Goal: Transaction & Acquisition: Purchase product/service

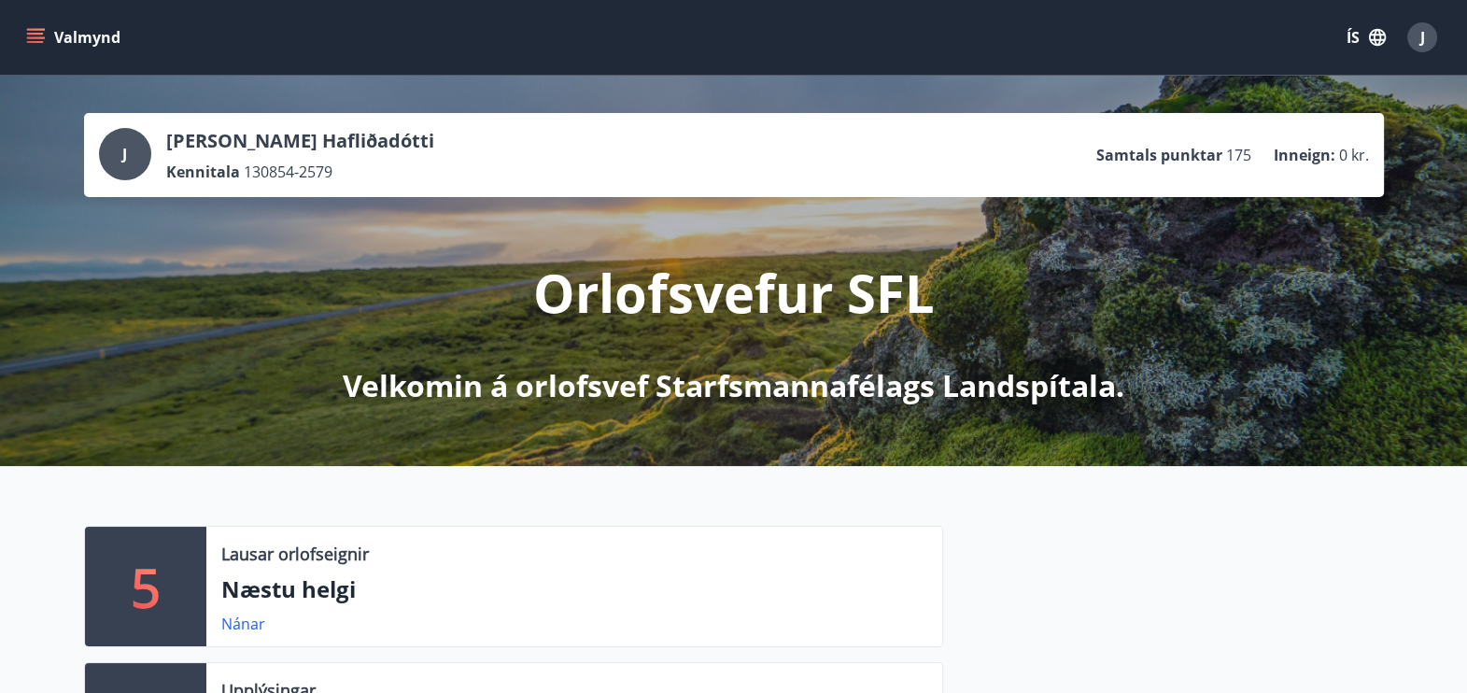
click at [34, 35] on icon "menu" at bounding box center [35, 37] width 19 height 19
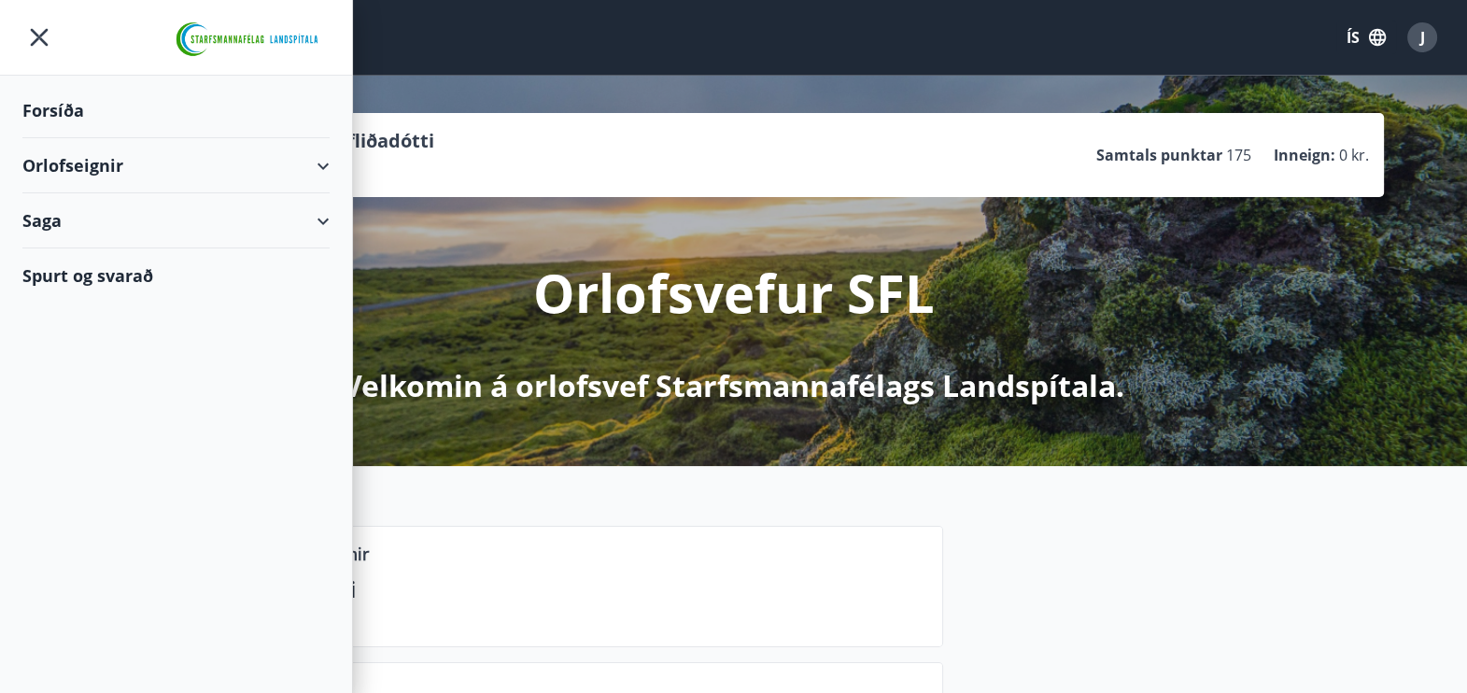
click at [61, 155] on div "Orlofseignir" at bounding box center [175, 165] width 307 height 55
click at [84, 247] on div "Bókunardagatal" at bounding box center [175, 251] width 277 height 39
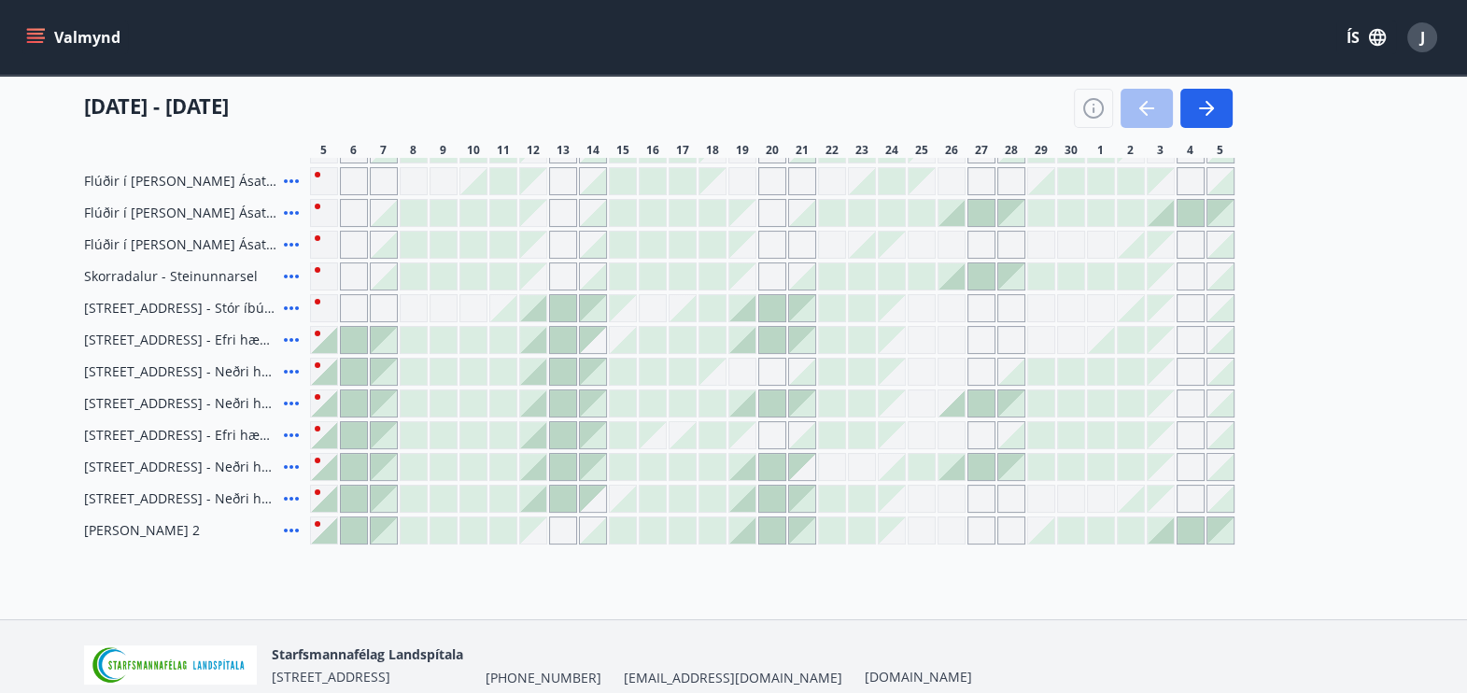
scroll to position [368, 0]
click at [535, 459] on div at bounding box center [533, 465] width 26 height 26
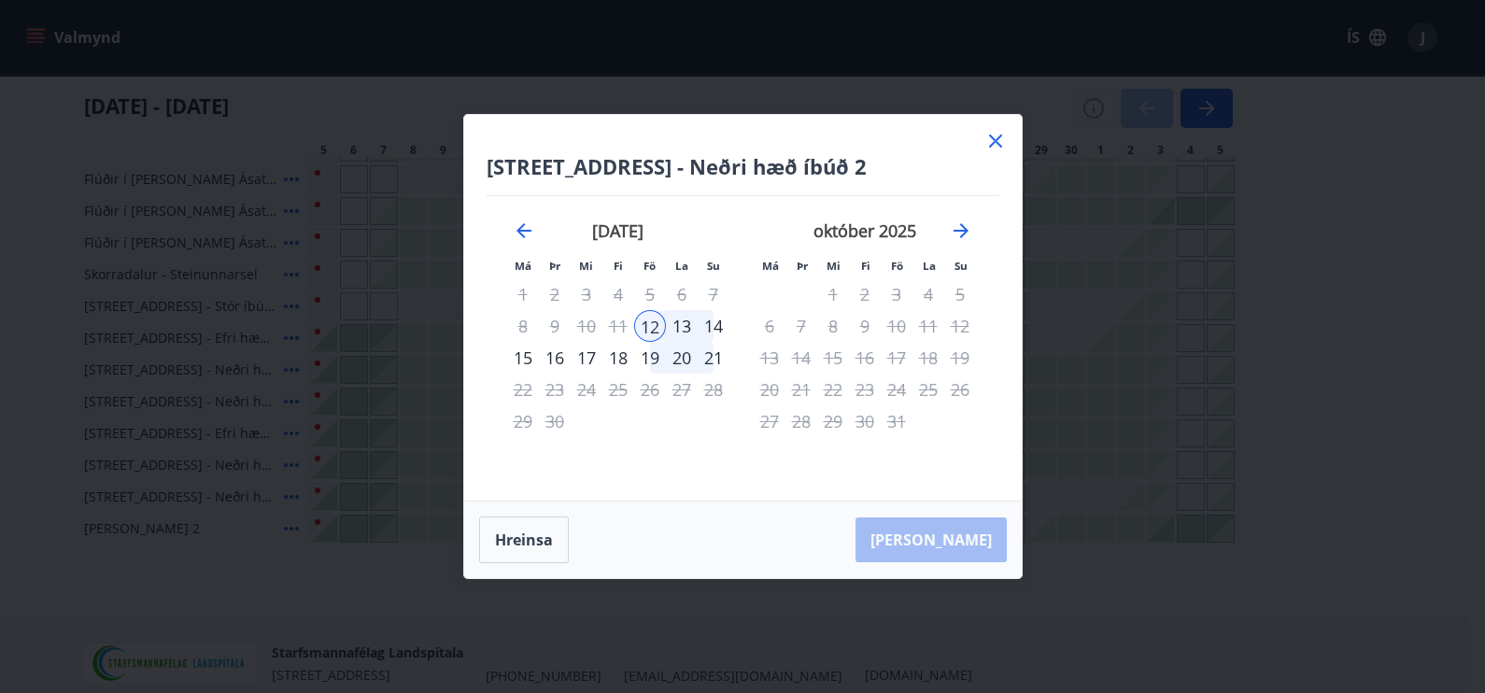
click at [994, 144] on icon at bounding box center [995, 141] width 22 height 22
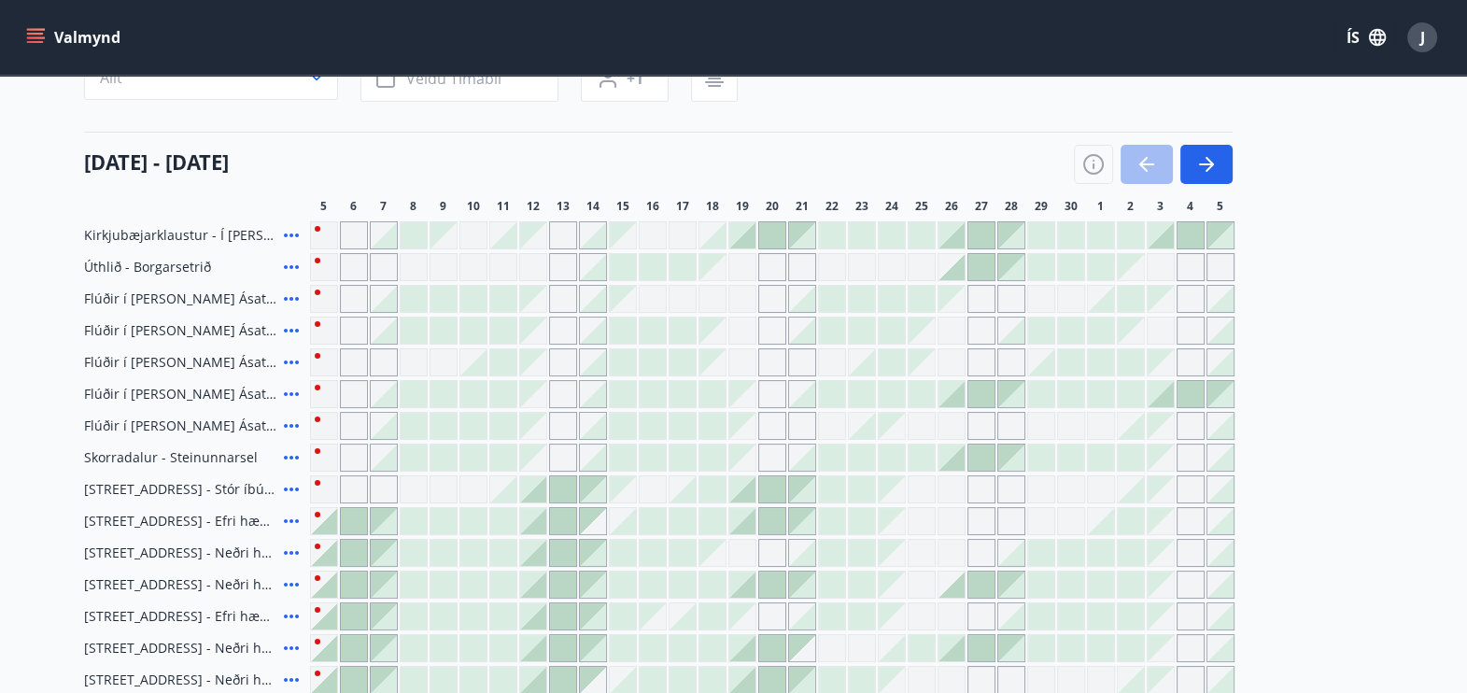
scroll to position [183, 0]
click at [84, 37] on button "Valmynd" at bounding box center [75, 38] width 106 height 34
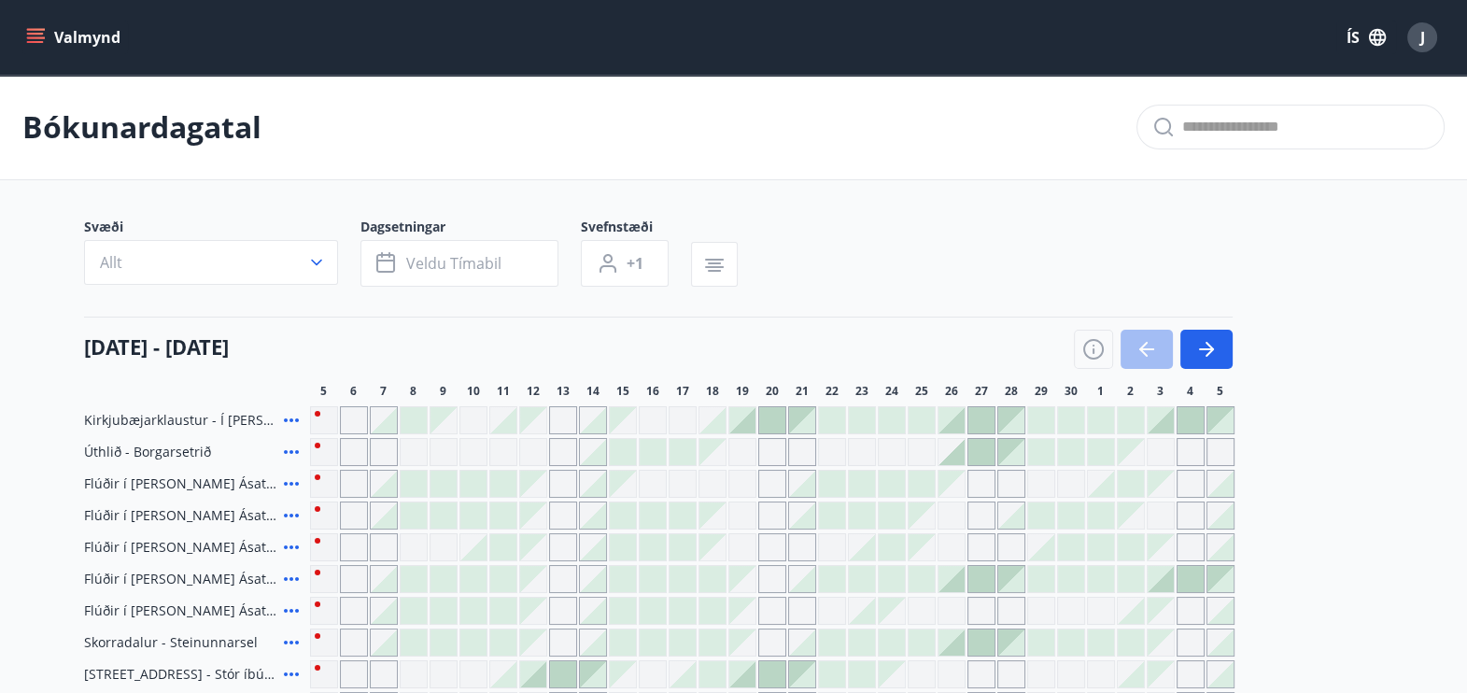
click at [34, 31] on icon "menu" at bounding box center [35, 37] width 19 height 19
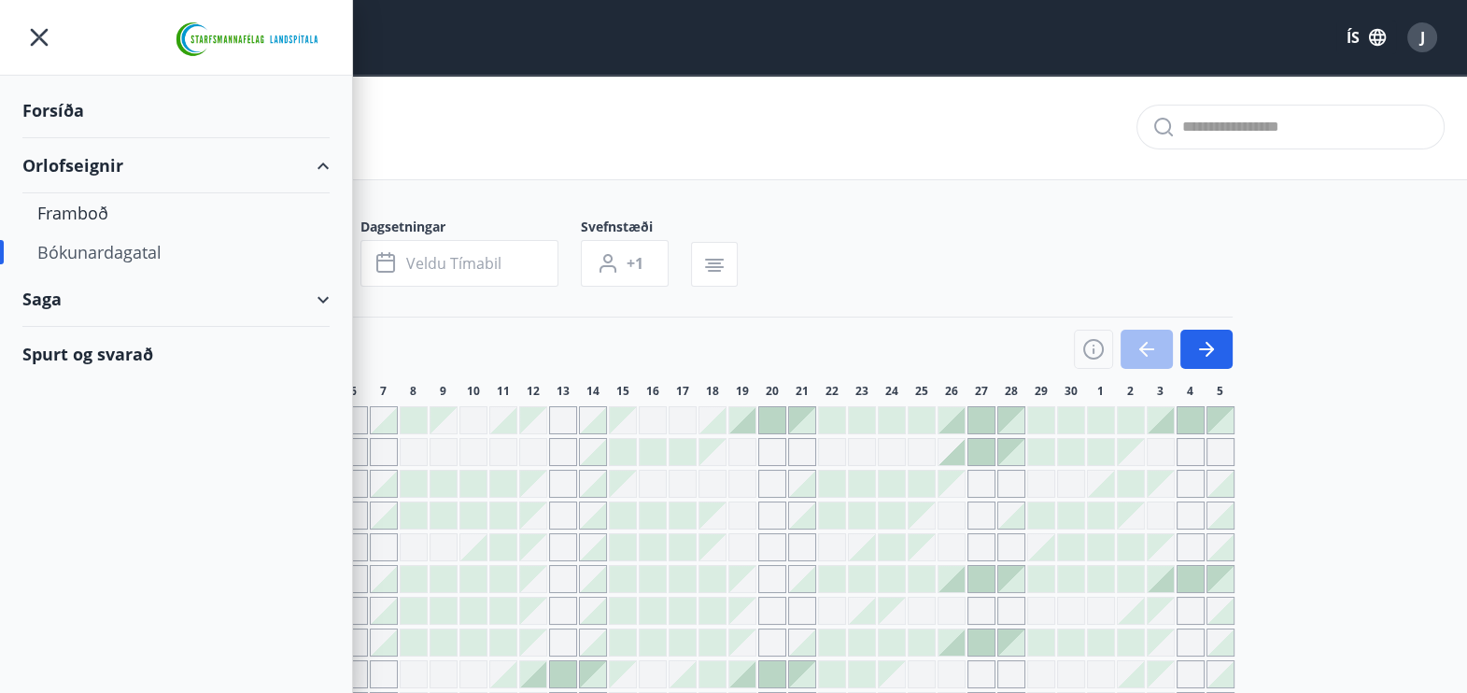
click at [61, 106] on div "Forsíða" at bounding box center [175, 110] width 307 height 55
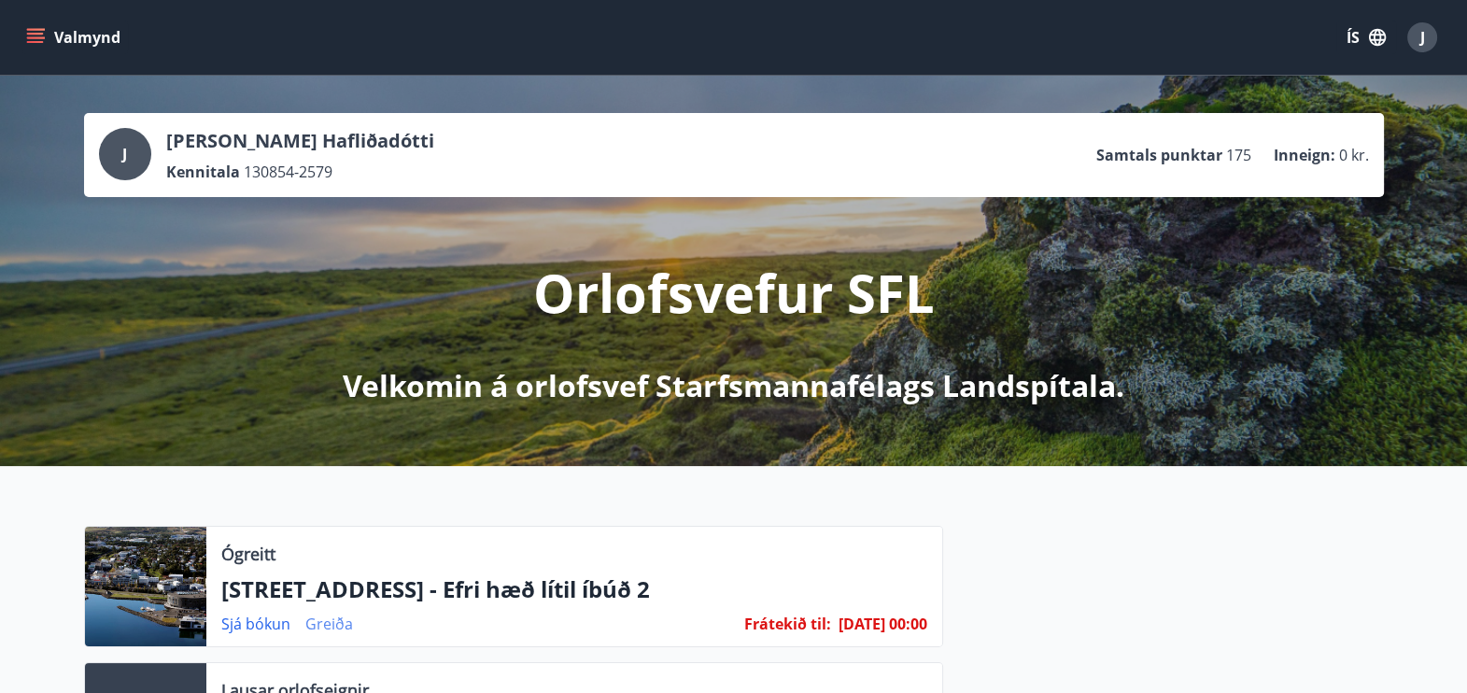
click at [327, 618] on link "Greiða" at bounding box center [329, 623] width 48 height 21
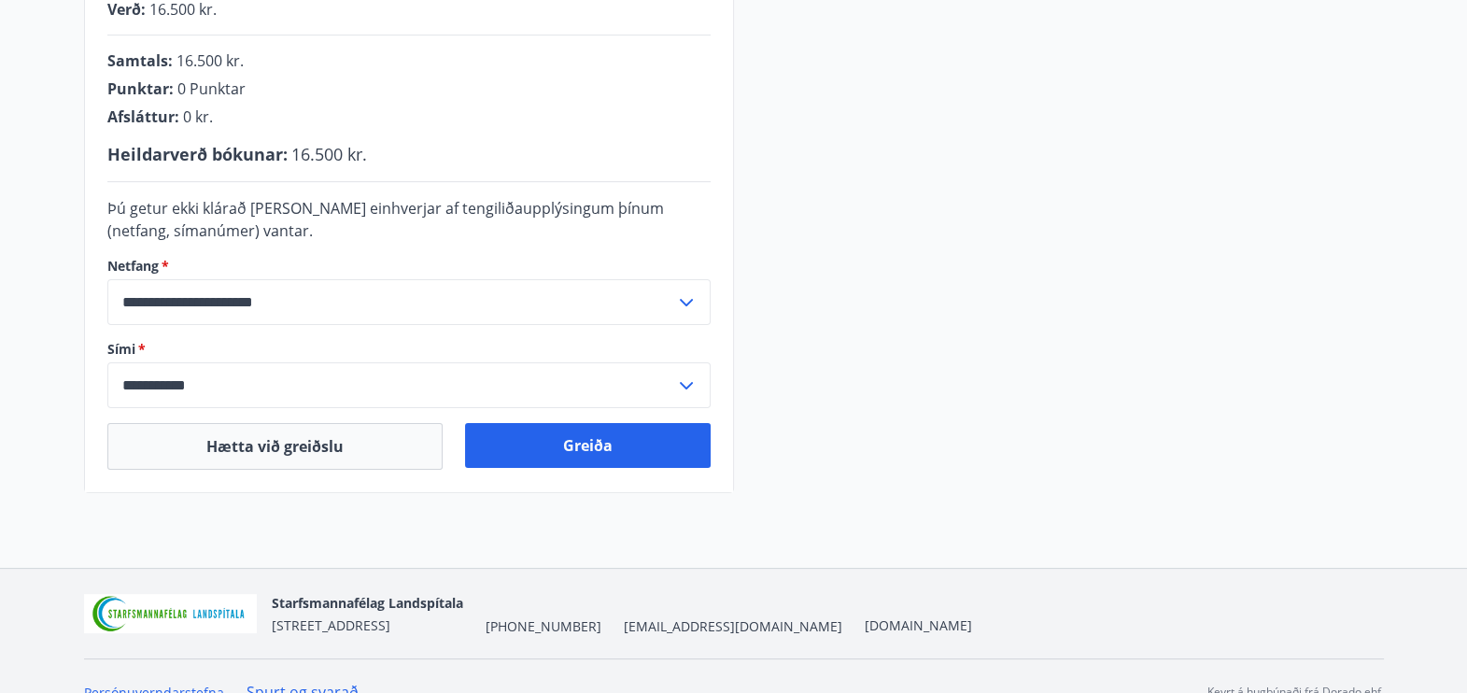
scroll to position [530, 0]
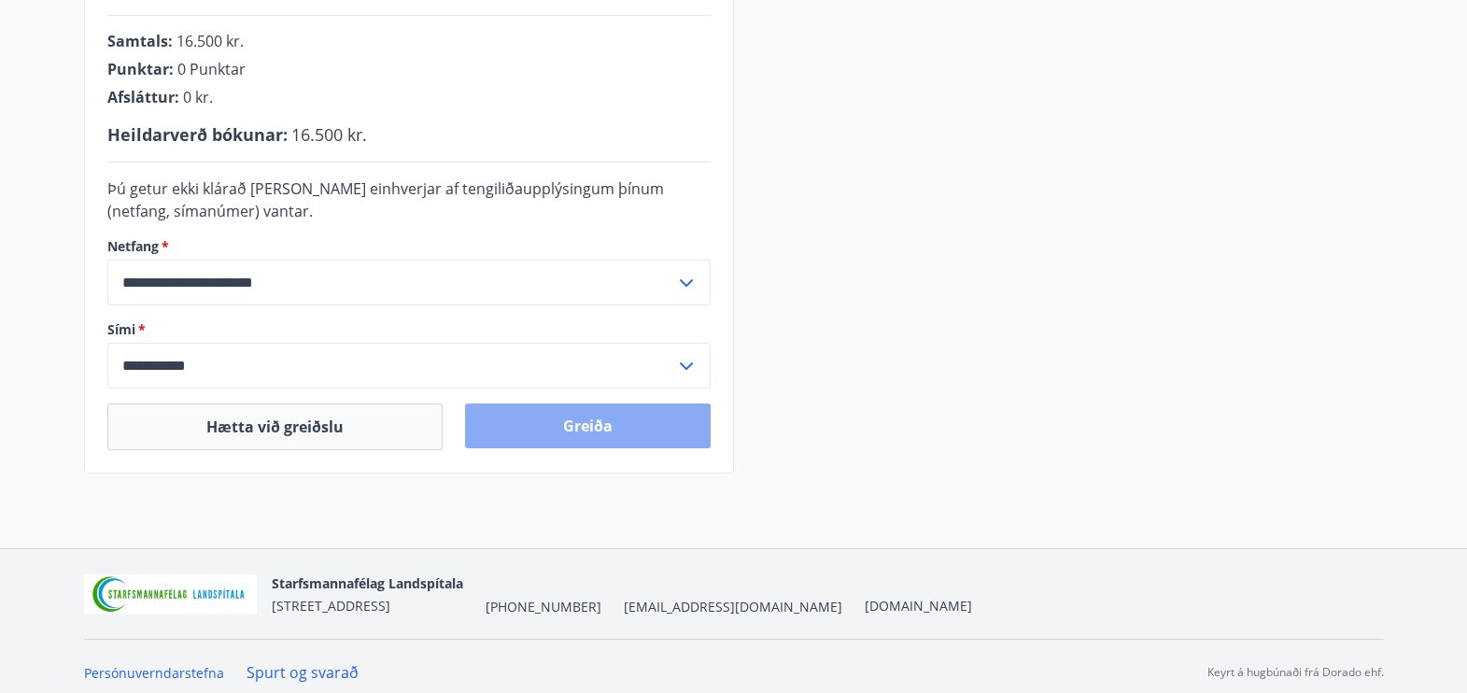
click at [574, 423] on button "Greiða" at bounding box center [588, 425] width 246 height 45
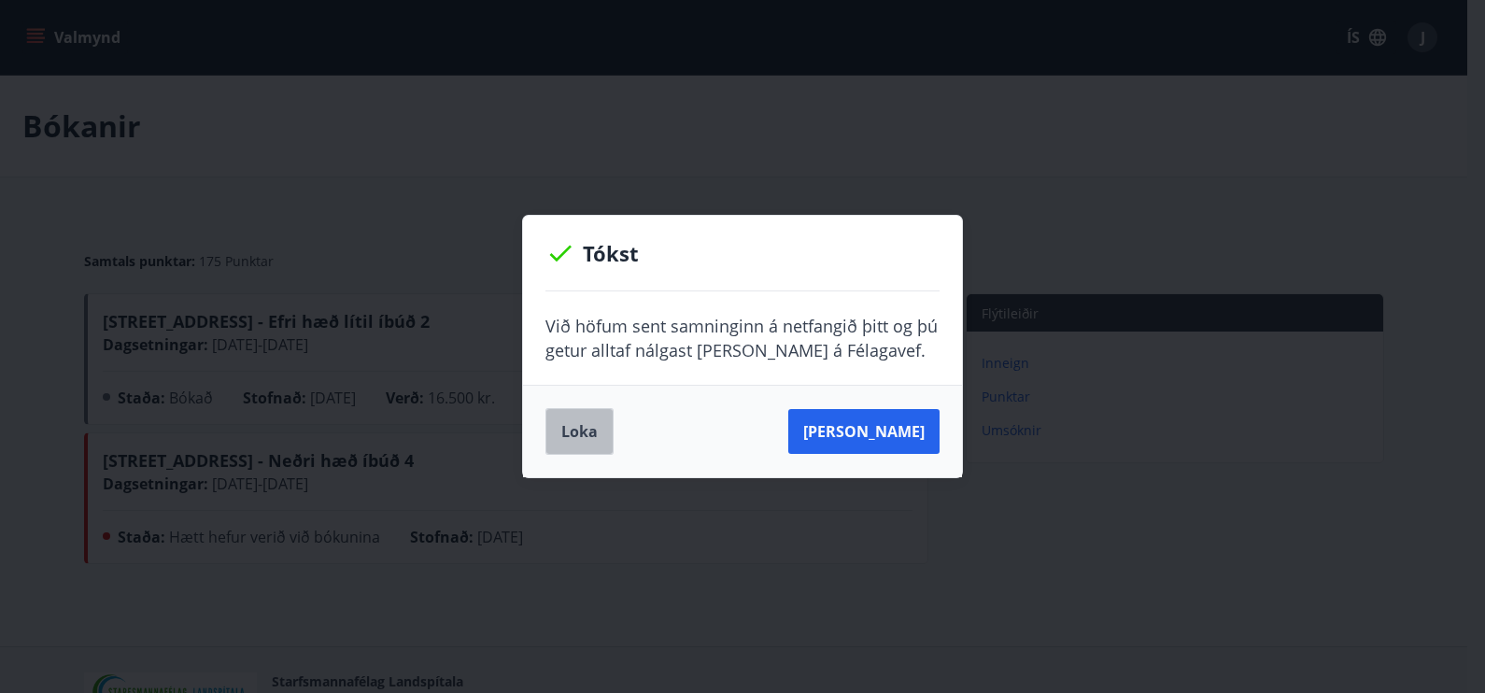
click at [579, 425] on button "Loka" at bounding box center [579, 431] width 68 height 47
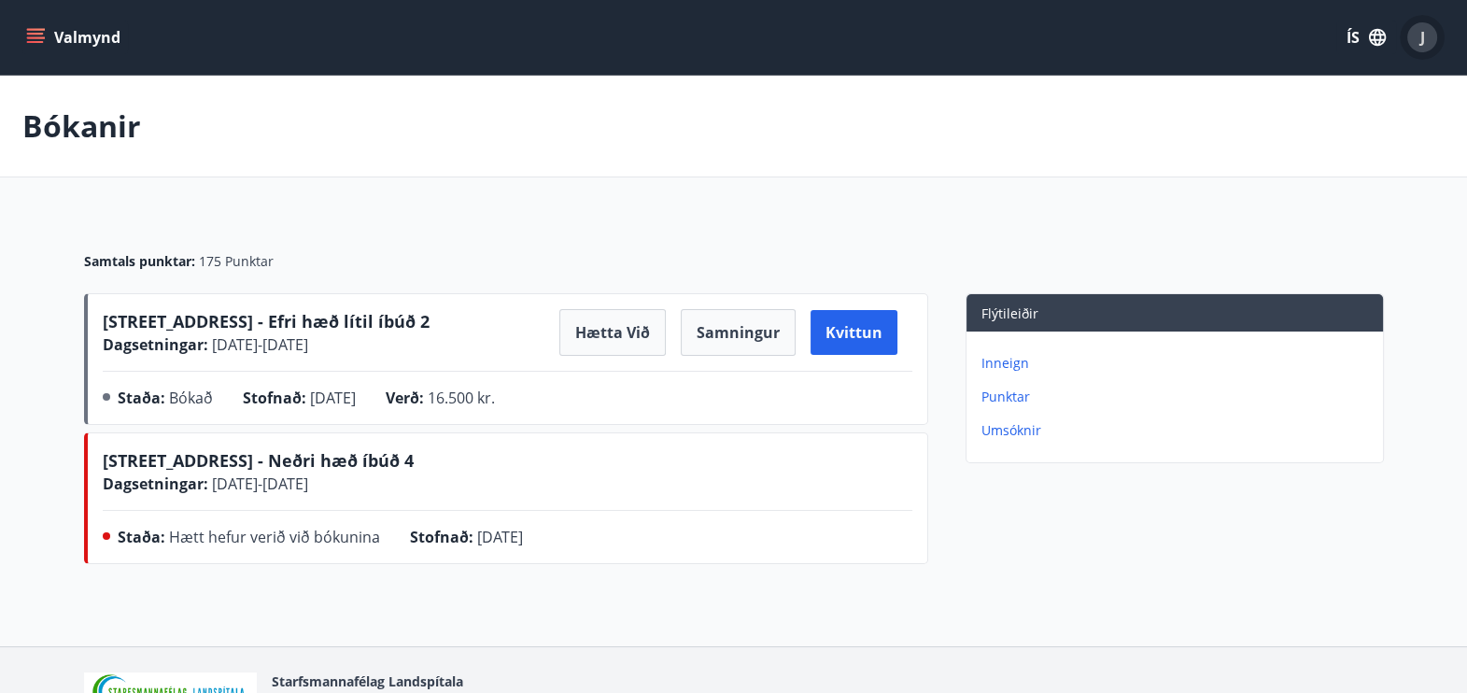
click at [1420, 33] on span "J" at bounding box center [1422, 37] width 5 height 21
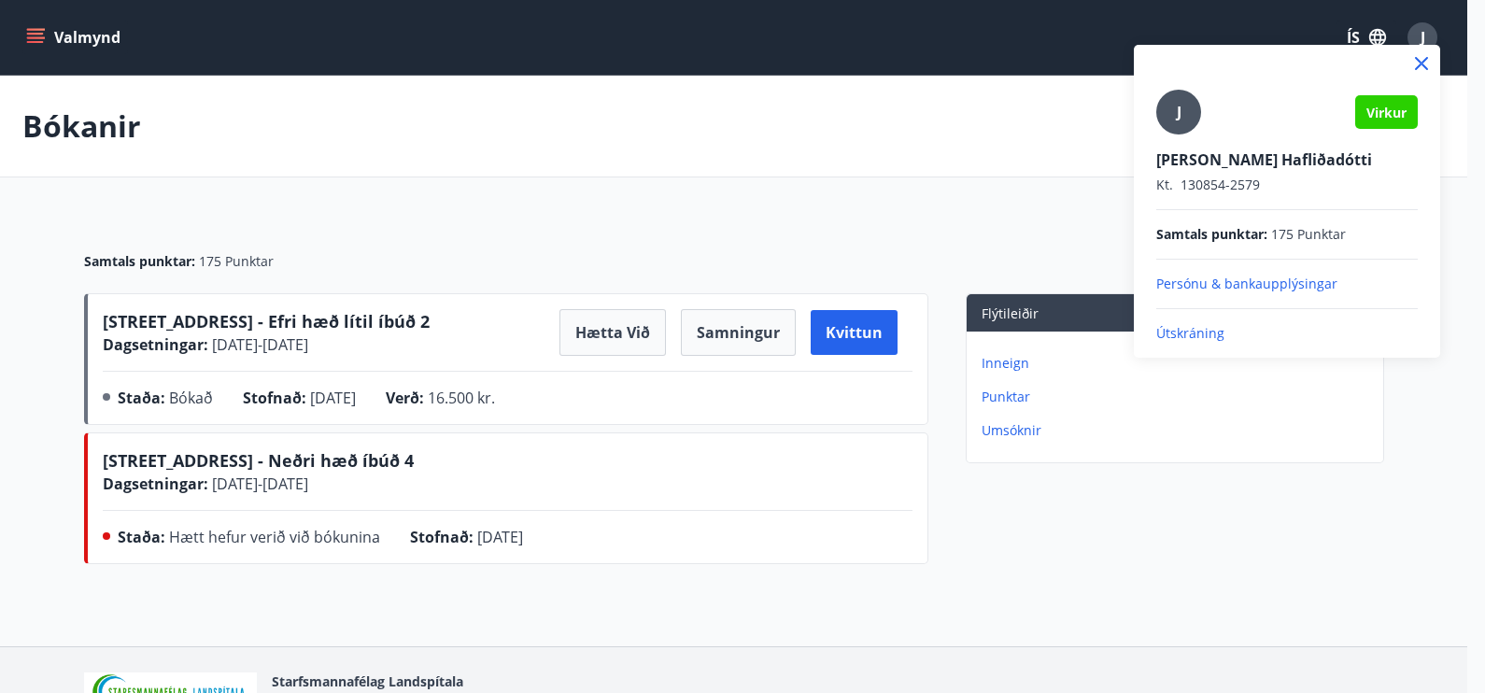
click at [1181, 327] on p "Útskráning" at bounding box center [1286, 333] width 261 height 19
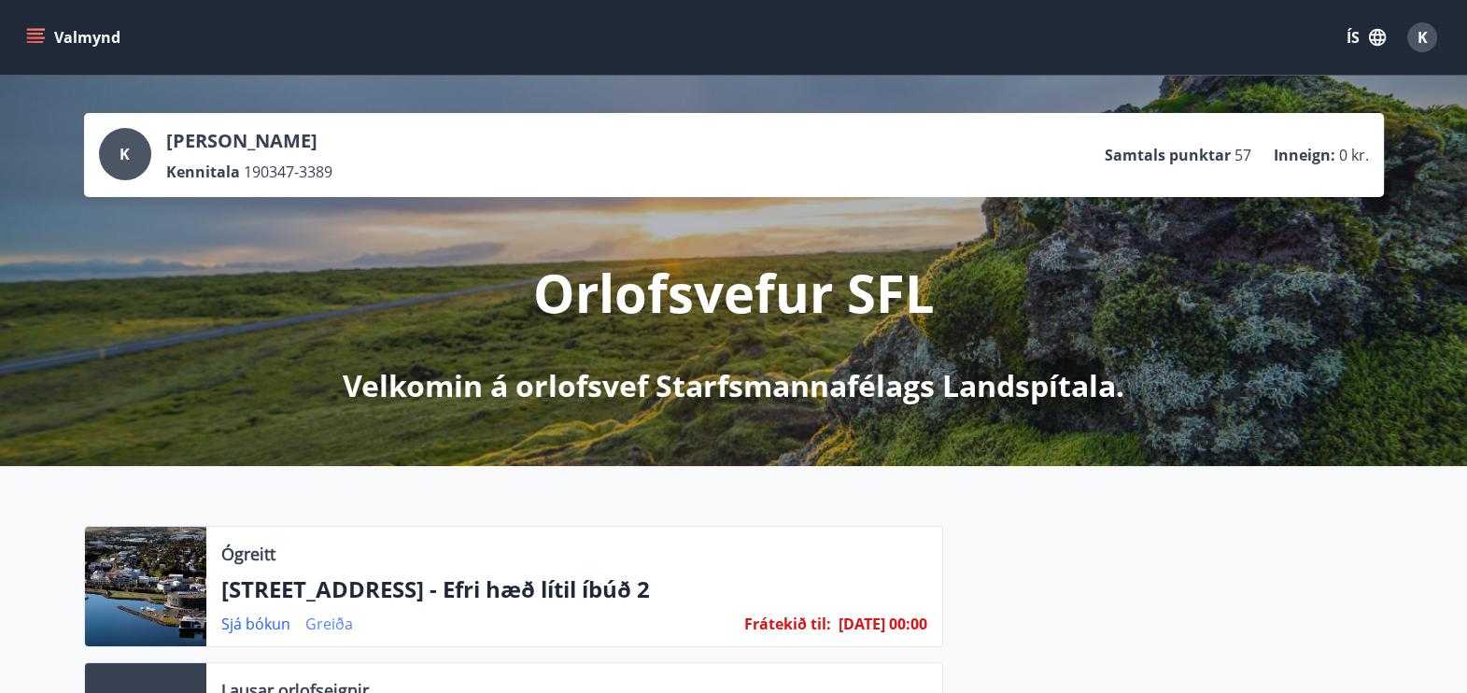
click at [321, 616] on link "Greiða" at bounding box center [329, 623] width 48 height 21
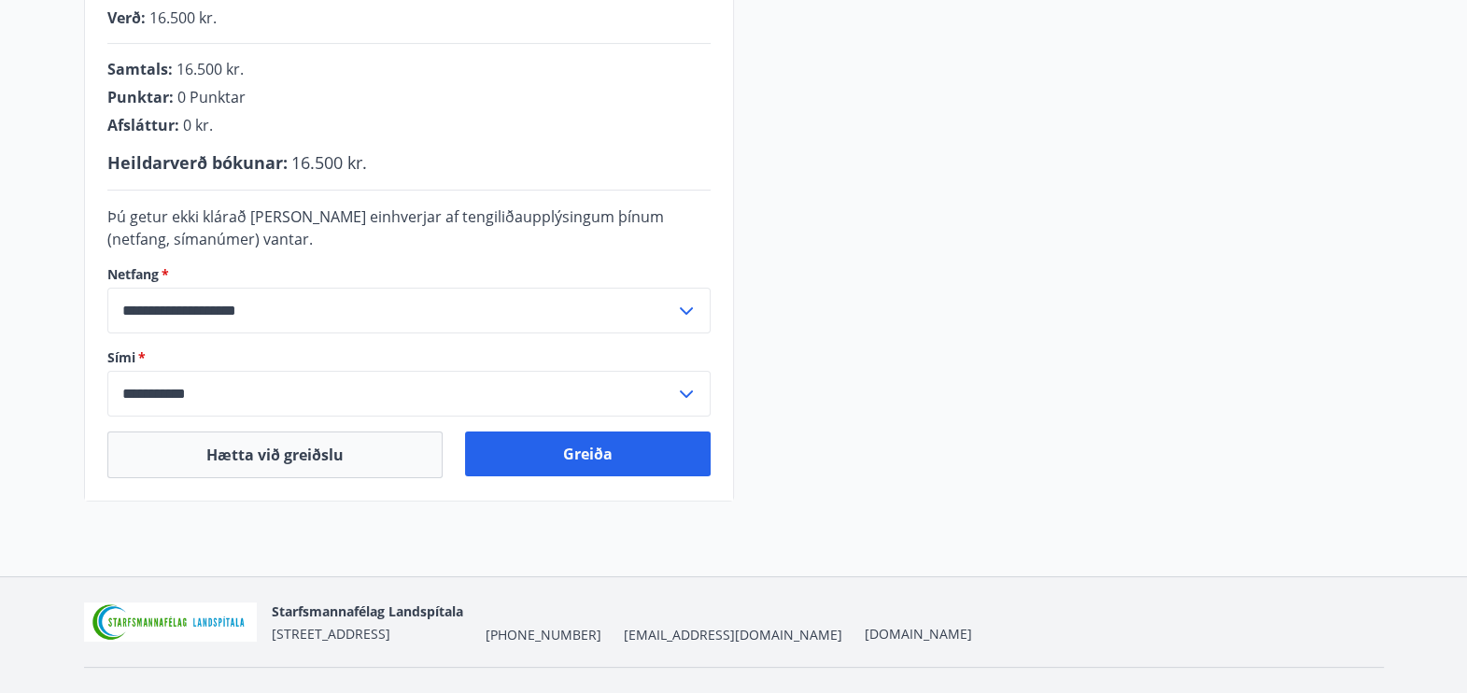
scroll to position [542, 0]
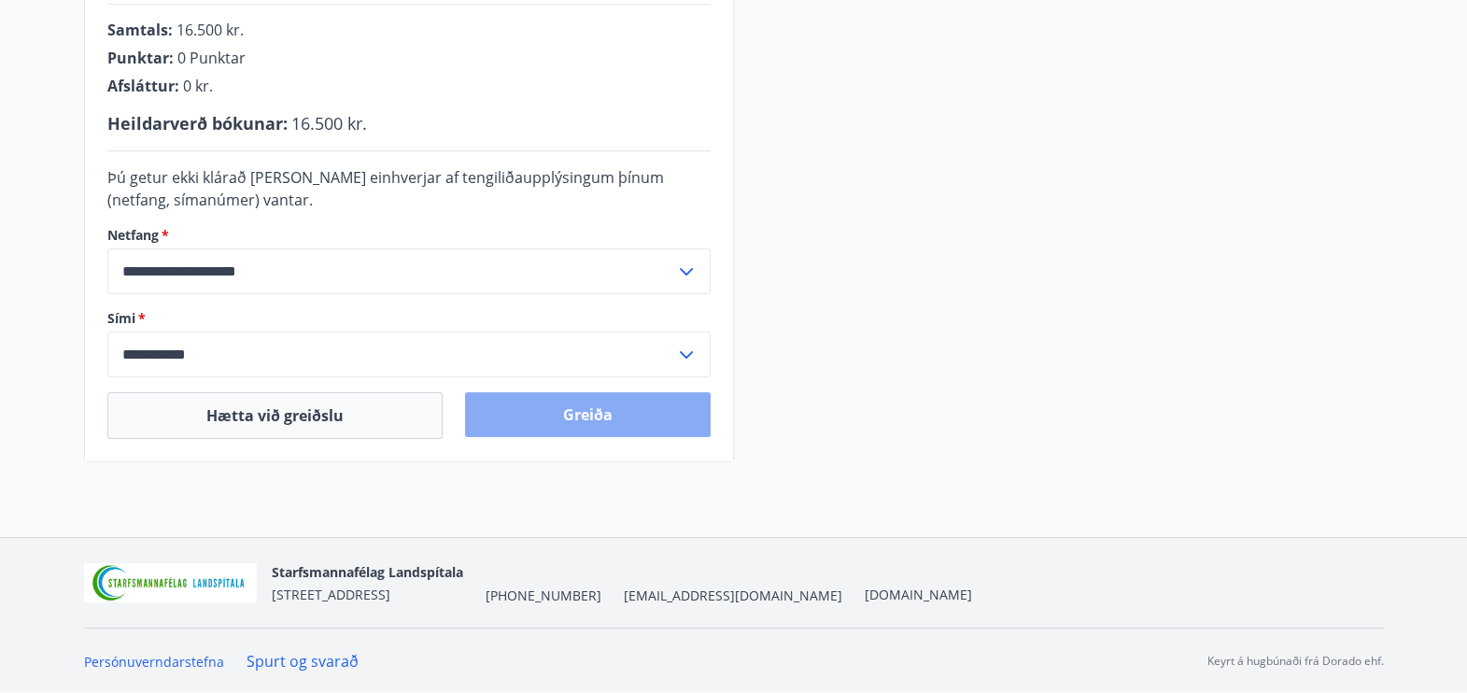
click at [567, 402] on button "Greiða" at bounding box center [588, 414] width 246 height 45
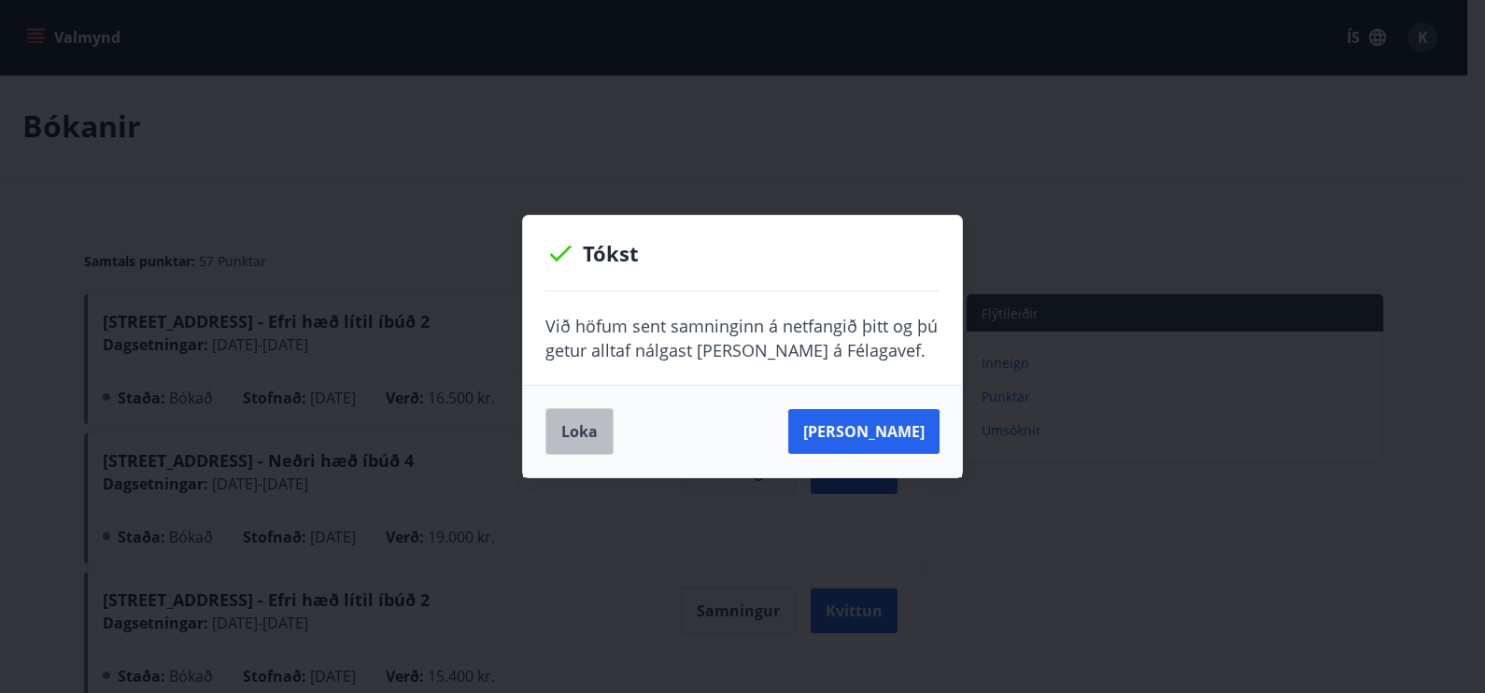
click at [584, 434] on button "Loka" at bounding box center [579, 431] width 68 height 47
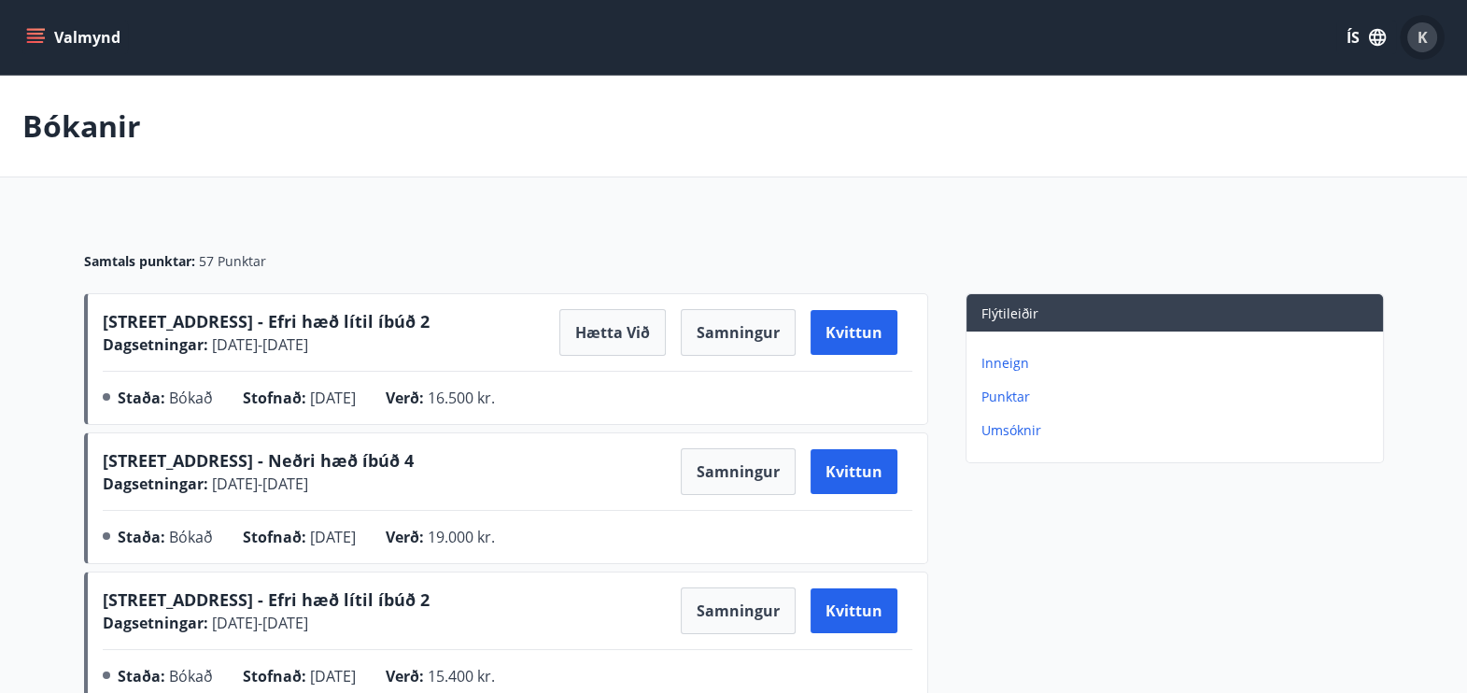
click at [1426, 33] on span "K" at bounding box center [1422, 37] width 10 height 21
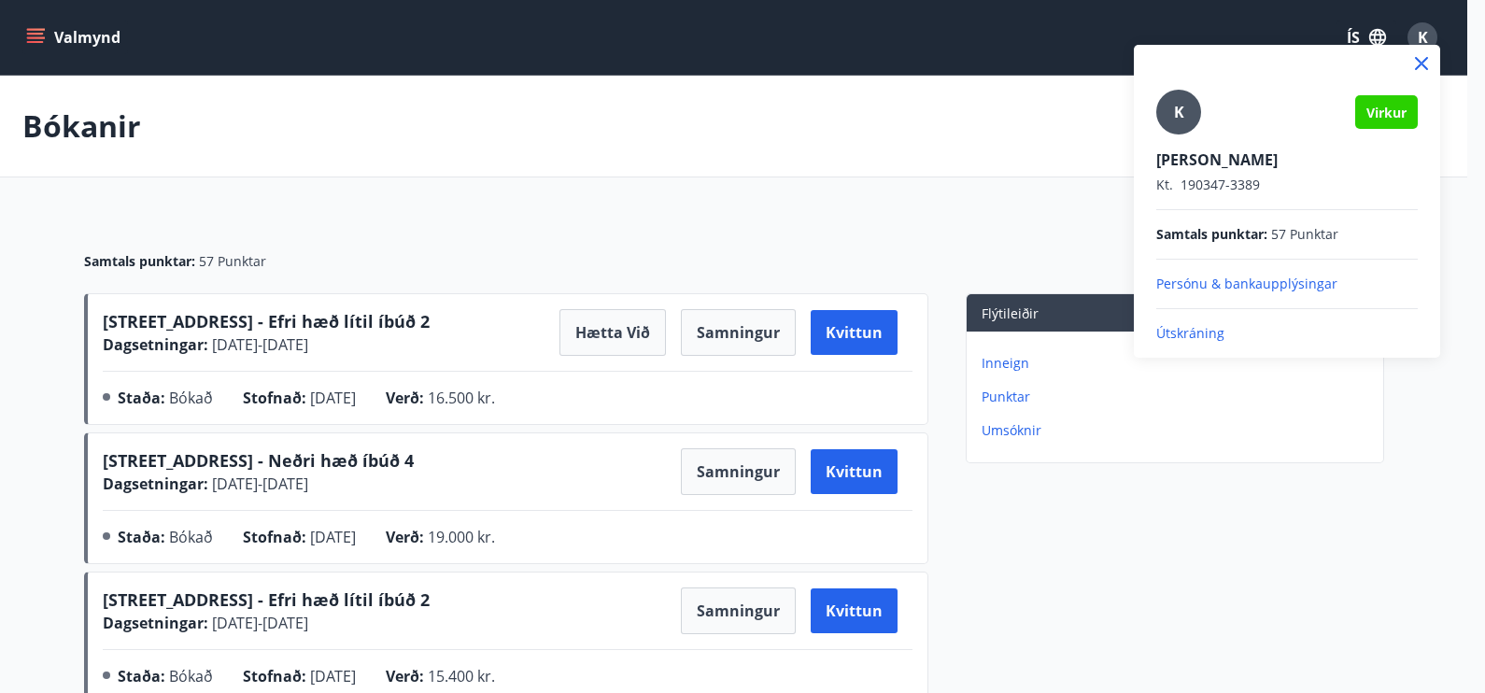
click at [1180, 331] on p "Útskráning" at bounding box center [1286, 333] width 261 height 19
